Goal: Navigation & Orientation: Find specific page/section

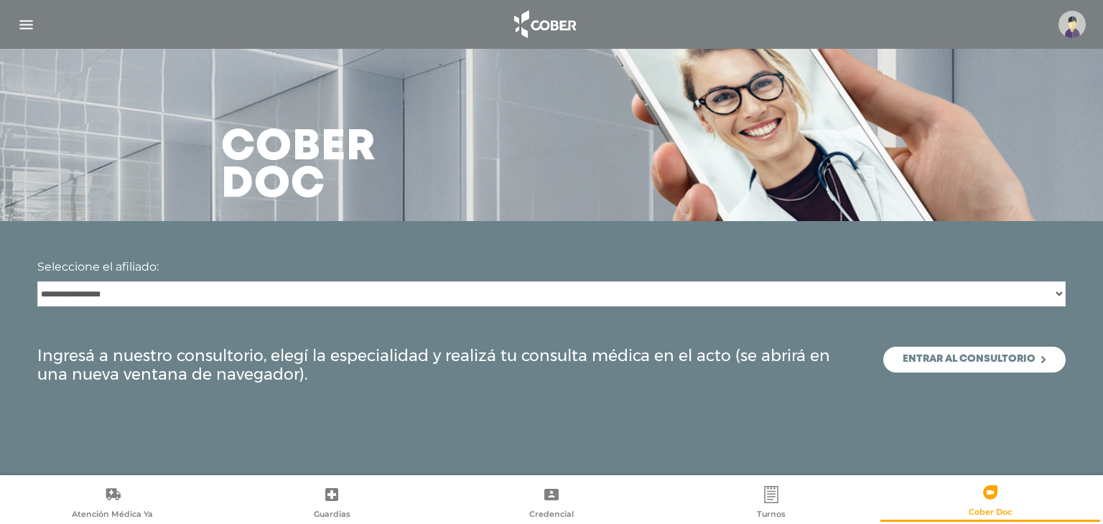
click at [26, 25] on img "button" at bounding box center [26, 25] width 18 height 18
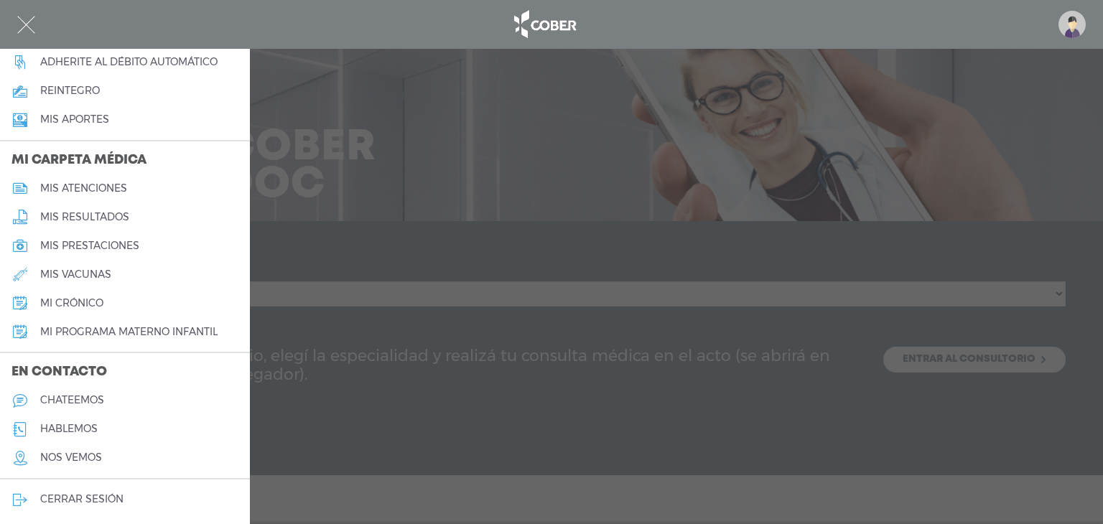
scroll to position [584, 0]
click at [66, 455] on h5 "nos vemos" at bounding box center [71, 456] width 62 height 12
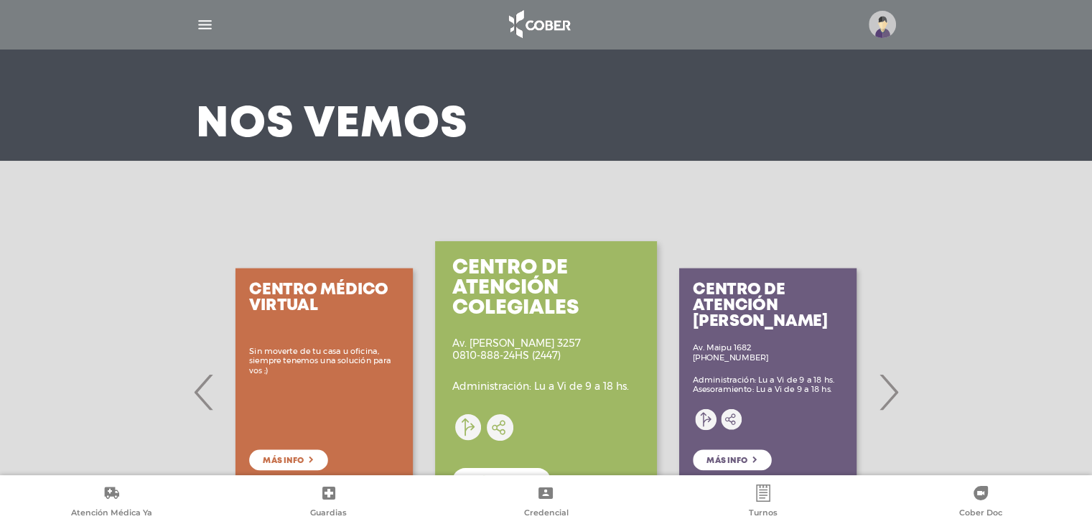
scroll to position [144, 0]
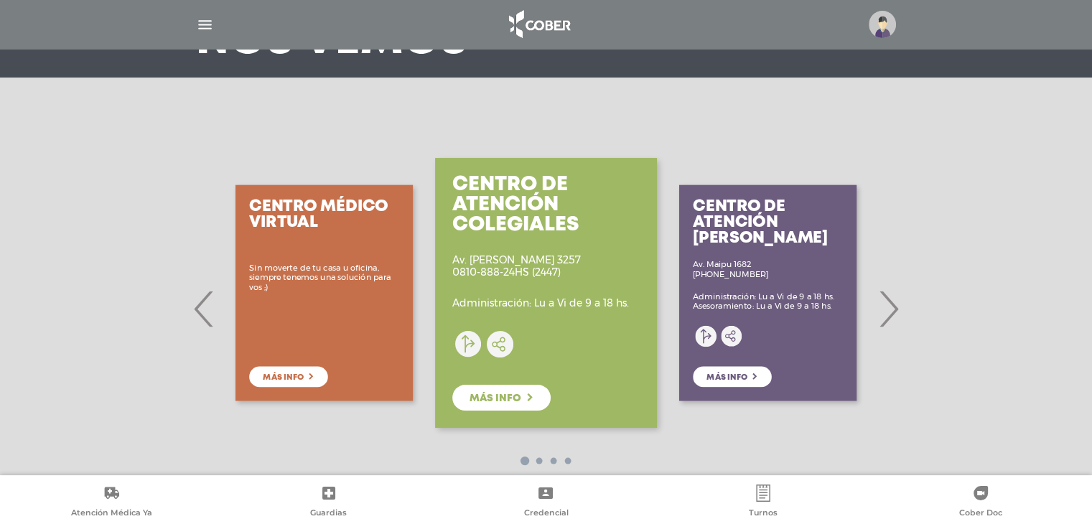
click at [747, 374] on div "Centro de Atención Vicente Lopez Av. Maipu 1682 0810-888-8766 Administración: L…" at bounding box center [768, 292] width 222 height 287
click at [890, 315] on span "›" at bounding box center [889, 309] width 28 height 78
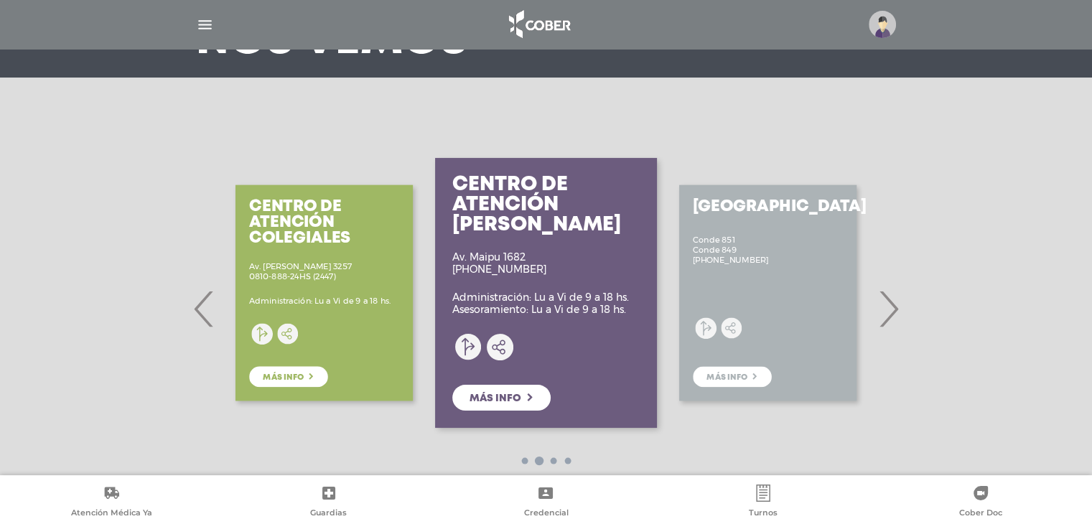
click at [580, 311] on p "Administración: Lu a Vi de 9 a 18 hs. Asesoramiento: Lu a Vi de 9 a 18 hs." at bounding box center [540, 304] width 177 height 24
click at [497, 401] on span "Más info" at bounding box center [496, 399] width 52 height 10
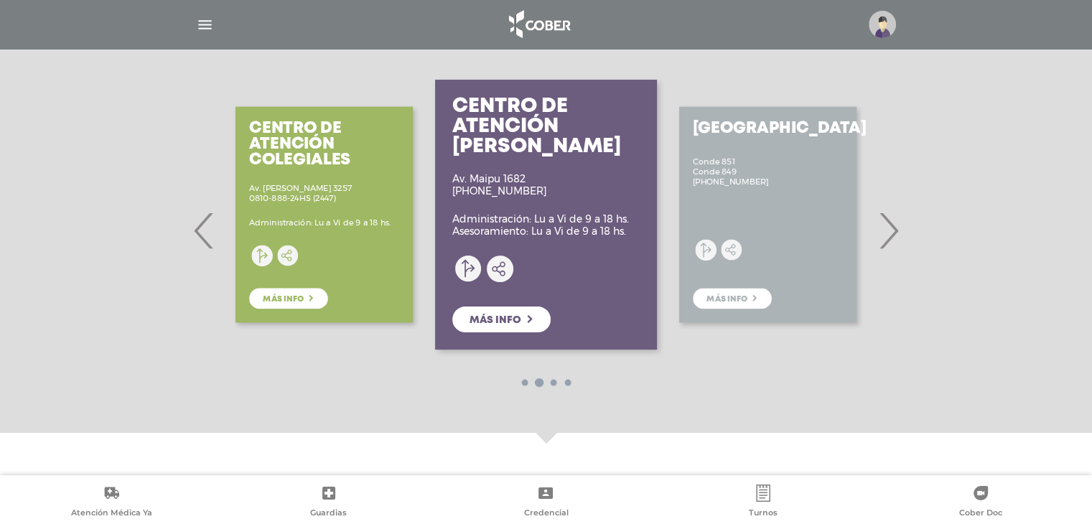
scroll to position [0, 0]
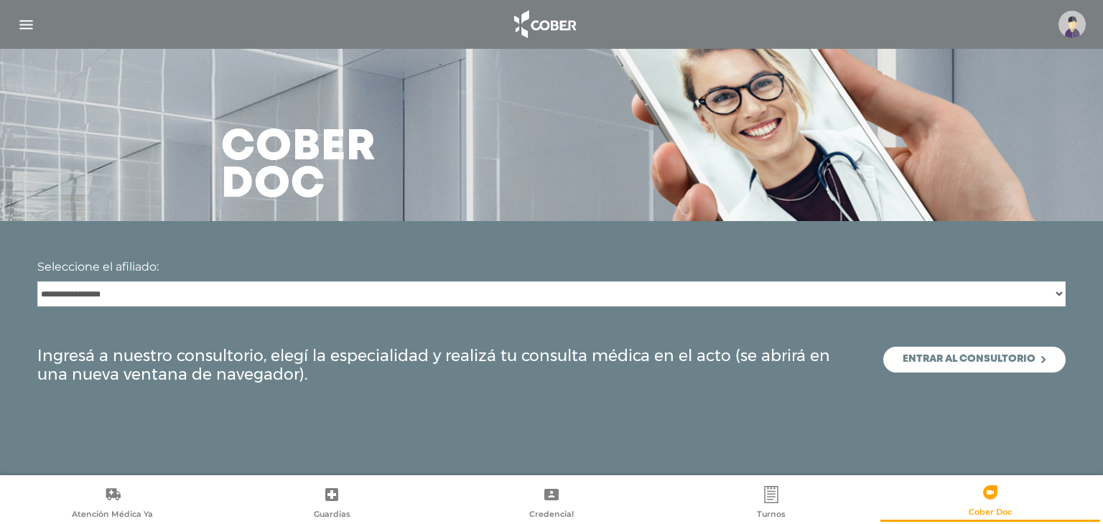
click at [32, 24] on img "button" at bounding box center [26, 25] width 18 height 18
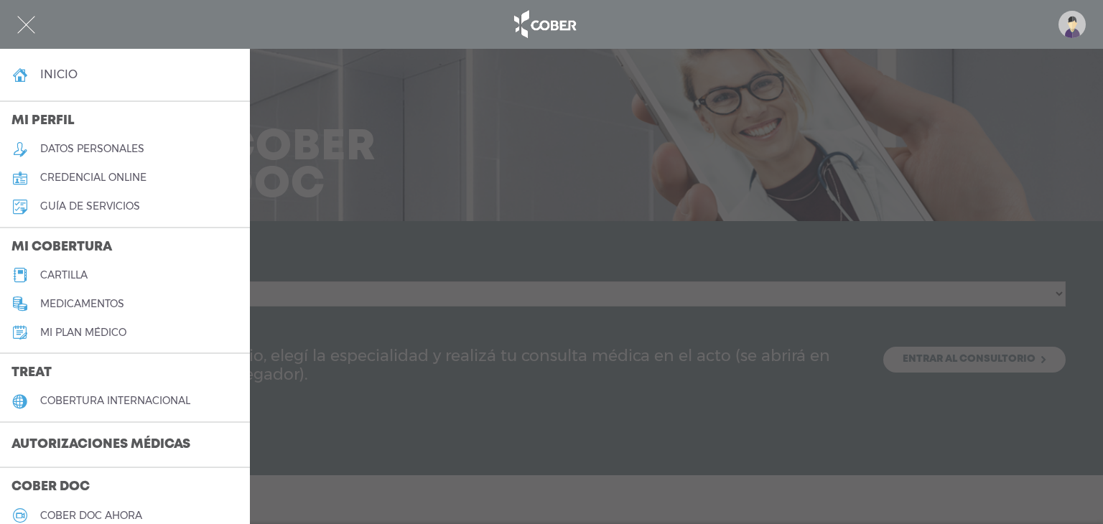
click at [163, 439] on h3 "Autorizaciones médicas" at bounding box center [101, 445] width 202 height 27
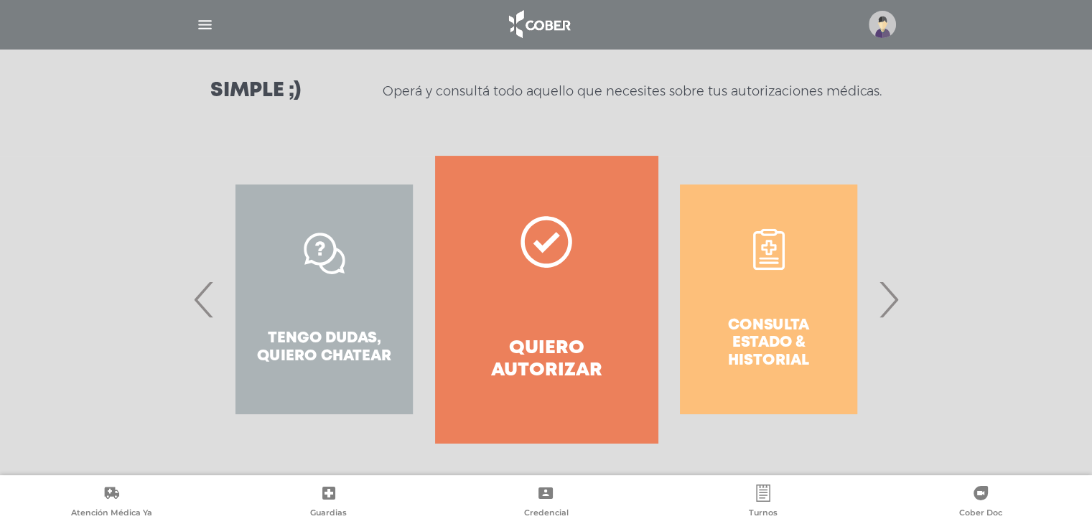
scroll to position [197, 0]
